Goal: Task Accomplishment & Management: Manage account settings

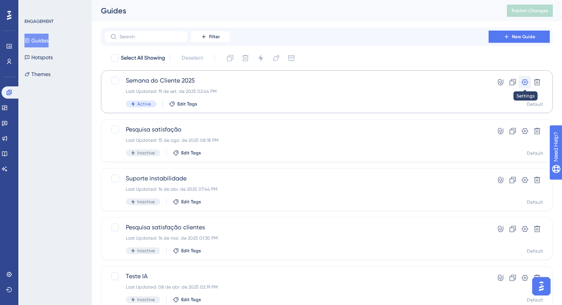
click at [529, 83] on button at bounding box center [525, 82] width 12 height 12
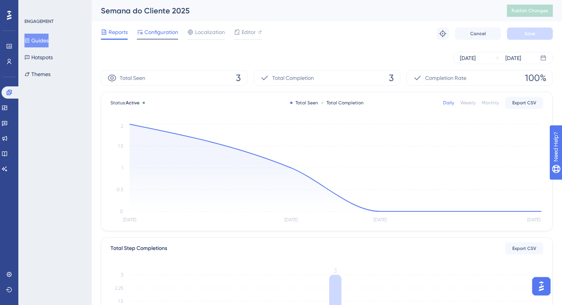
click at [167, 29] on span "Configuration" at bounding box center [162, 32] width 34 height 9
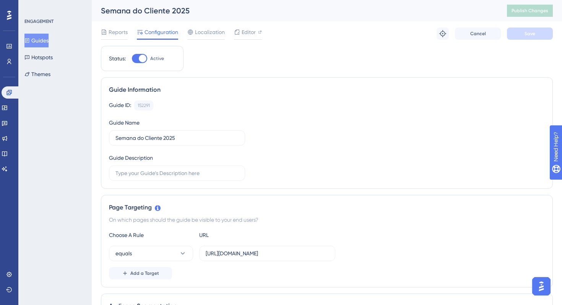
click at [136, 59] on div at bounding box center [139, 58] width 15 height 9
click at [132, 59] on input "Active" at bounding box center [132, 58] width 0 height 0
checkbox input "false"
click at [526, 37] on button "Save" at bounding box center [530, 34] width 46 height 12
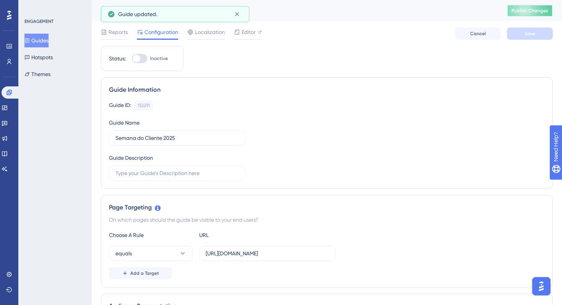
click at [531, 13] on span "Publish Changes" at bounding box center [530, 11] width 37 height 6
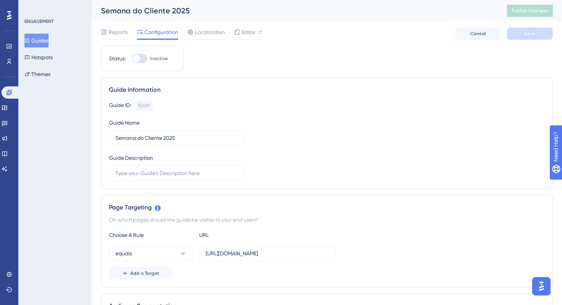
click at [40, 44] on button "Guides" at bounding box center [36, 41] width 24 height 14
